Goal: Information Seeking & Learning: Learn about a topic

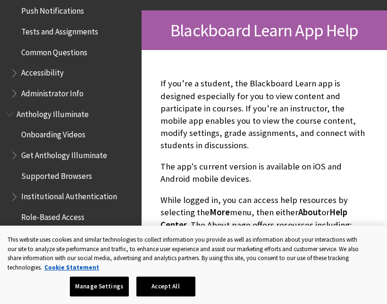
scroll to position [501, 0]
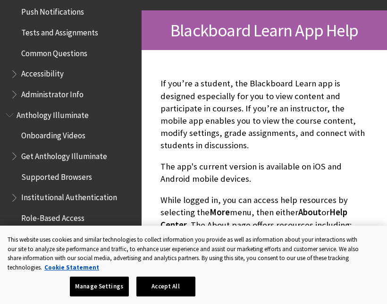
click at [24, 66] on span "Accessibility" at bounding box center [42, 72] width 43 height 13
click at [26, 69] on span "Accessibility" at bounding box center [44, 72] width 46 height 13
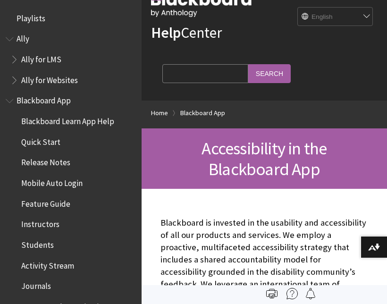
click at [25, 142] on span "Quick Start" at bounding box center [40, 140] width 39 height 13
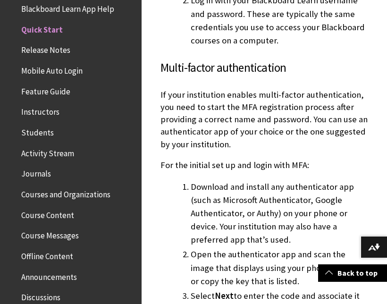
scroll to position [111, 0]
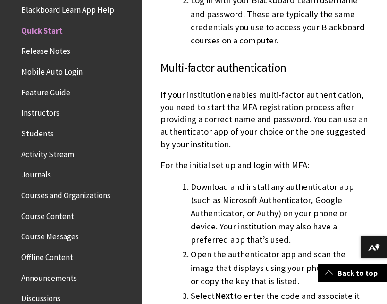
click at [28, 72] on span "Mobile Auto Login" at bounding box center [51, 70] width 61 height 13
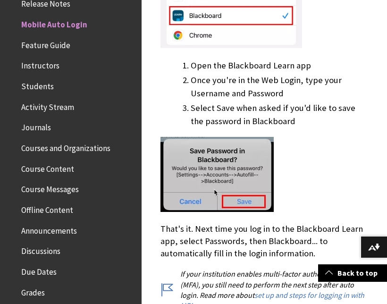
scroll to position [576, 0]
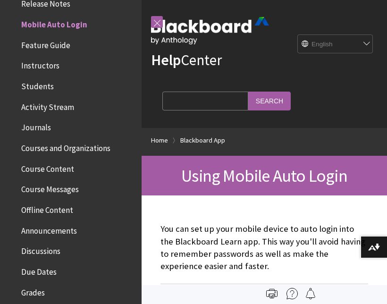
scroll to position [4, 0]
